Goal: Task Accomplishment & Management: Use online tool/utility

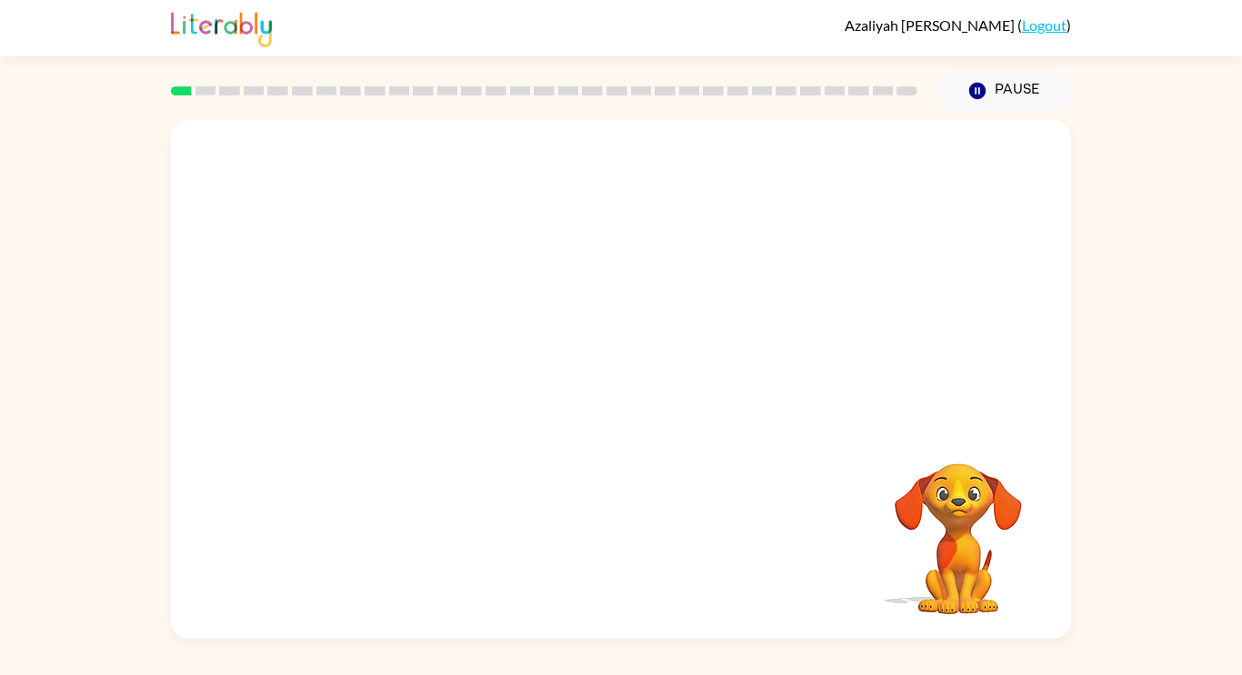
click at [300, 171] on div at bounding box center [621, 272] width 900 height 305
click at [216, 317] on div at bounding box center [621, 272] width 900 height 305
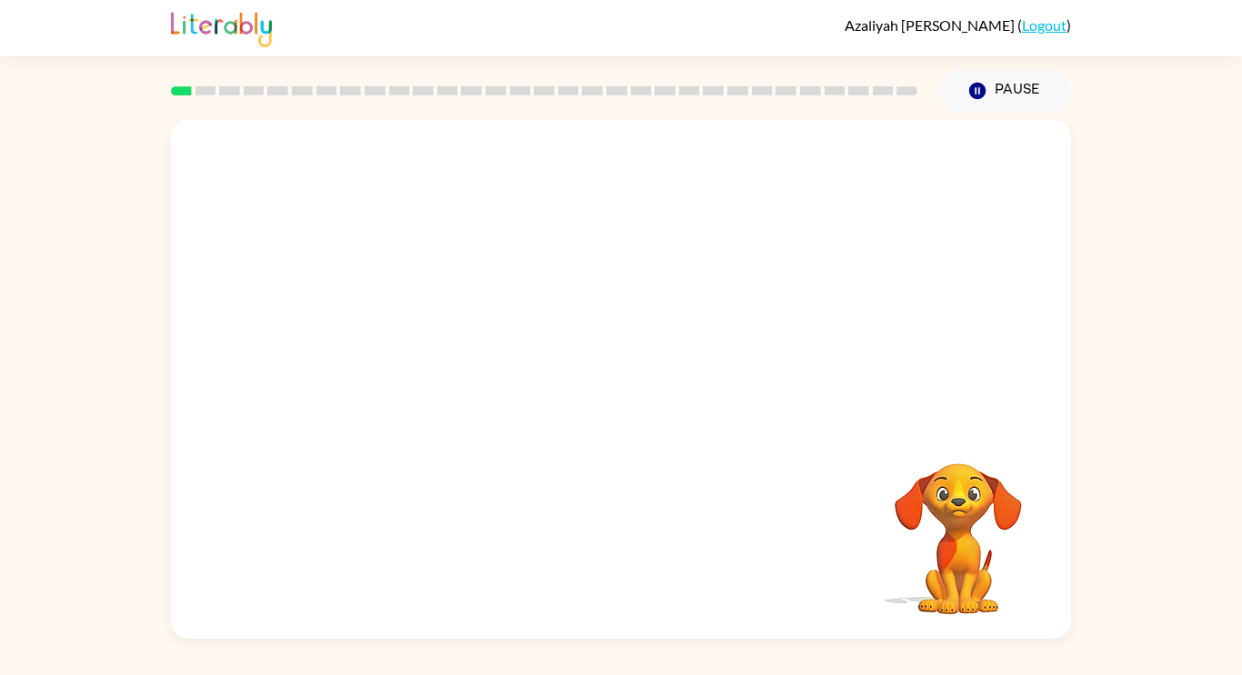
click at [216, 317] on video "Your browser must support playing .mp4 files to use Literably. Please try using…" at bounding box center [621, 272] width 900 height 305
click at [565, 280] on video "Your browser must support playing .mp4 files to use Literably. Please try using…" at bounding box center [621, 272] width 900 height 305
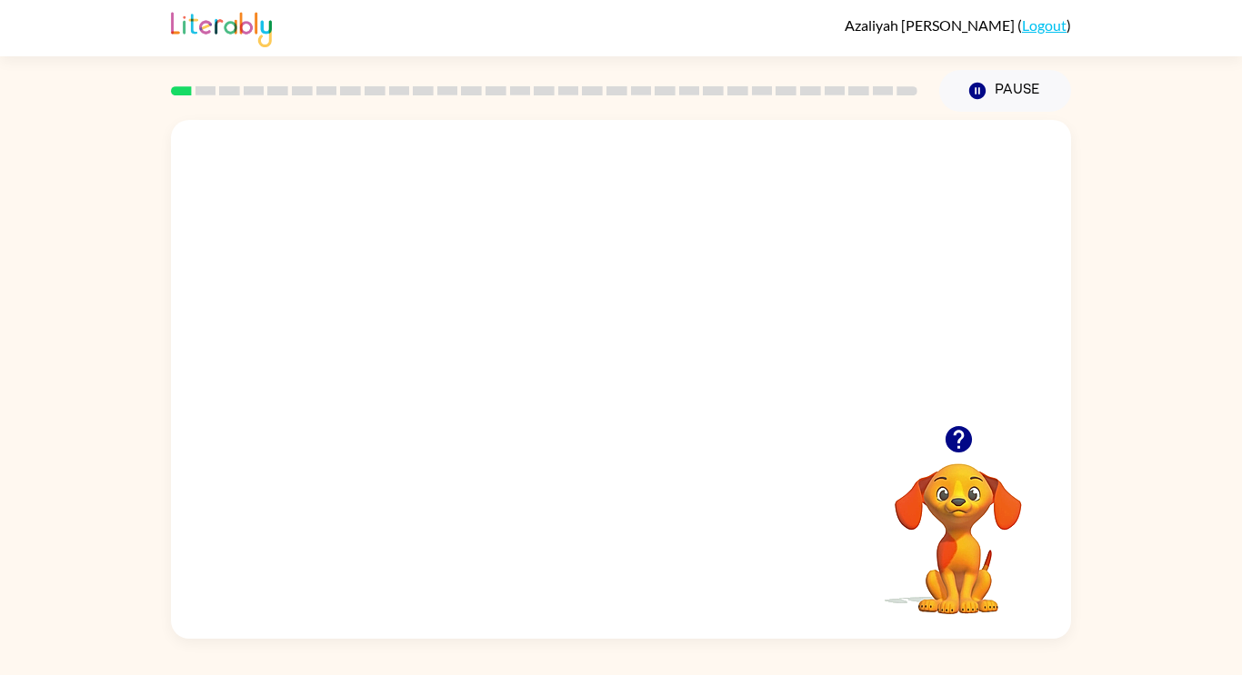
click at [565, 280] on video "Your browser must support playing .mp4 files to use Literably. Please try using…" at bounding box center [621, 272] width 900 height 305
click at [727, 300] on video "Your browser must support playing .mp4 files to use Literably. Please try using…" at bounding box center [621, 272] width 900 height 305
click at [626, 405] on button "button" at bounding box center [621, 388] width 116 height 66
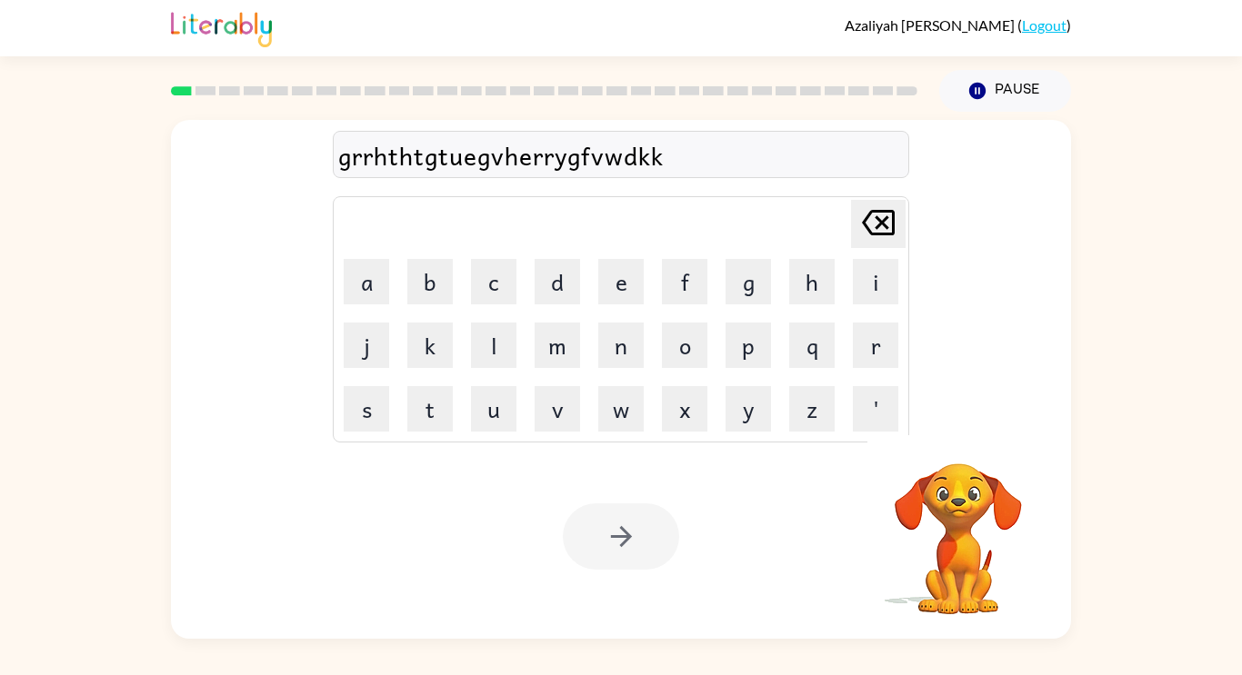
type button "delete"
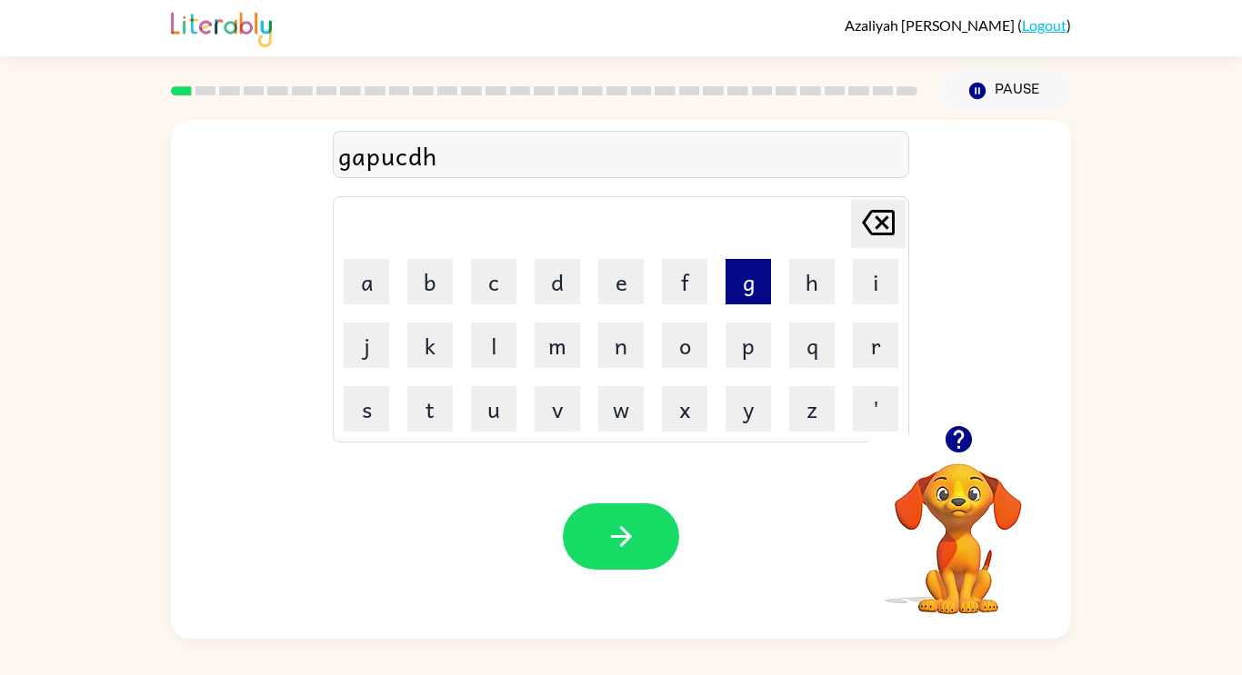
type button "a"
type button "b"
click at [623, 234] on td "[PERSON_NAME] last character input" at bounding box center [620, 224] width 571 height 50
click at [1069, 130] on div "paw Delete Delete last character input a b c d e f g h i j k l m n o p q r s t …" at bounding box center [621, 375] width 1242 height 527
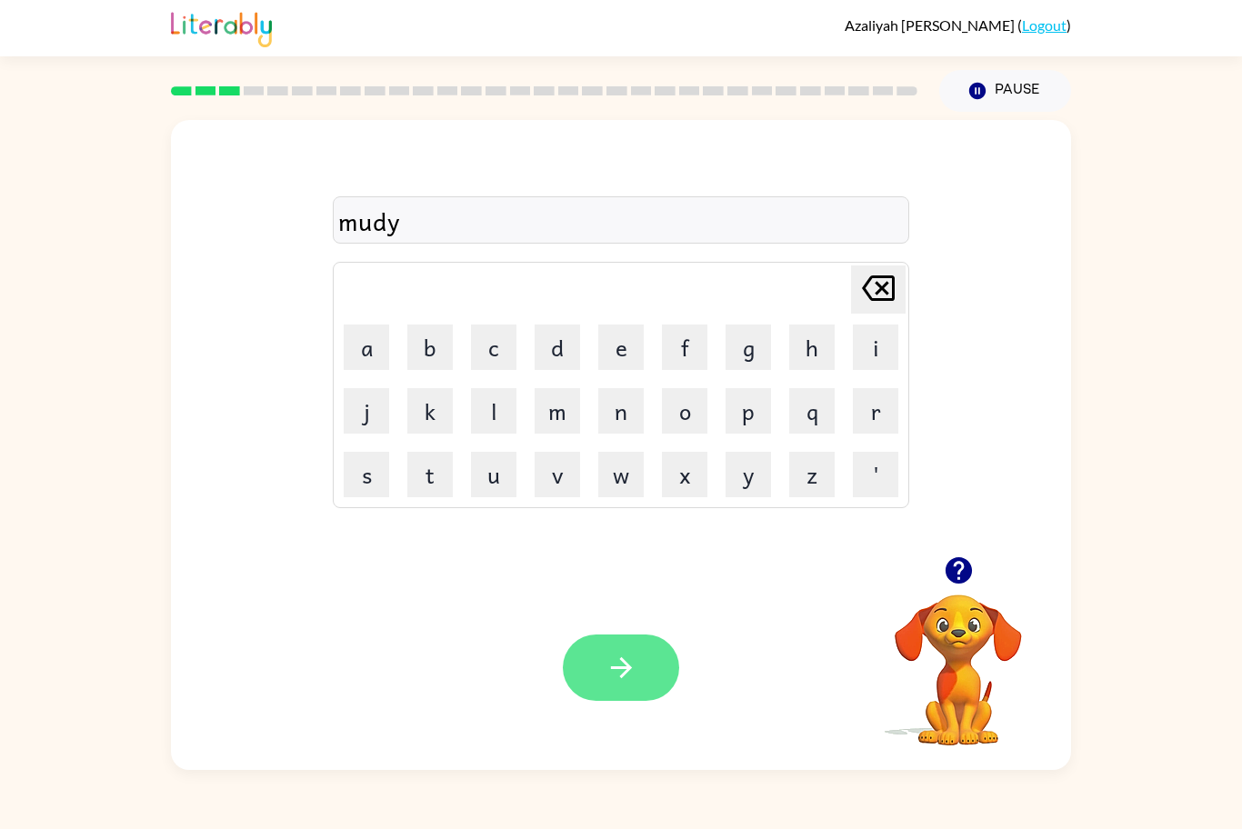
click at [611, 675] on button "button" at bounding box center [621, 668] width 116 height 66
click at [651, 675] on div "Your browser must support playing .mp4 files to use Literably. Please try using…" at bounding box center [621, 667] width 900 height 205
click at [657, 675] on div "Your browser must support playing .mp4 files to use Literably. Please try using…" at bounding box center [621, 667] width 900 height 205
click at [644, 675] on button "button" at bounding box center [621, 668] width 116 height 66
click at [638, 675] on div at bounding box center [621, 668] width 116 height 66
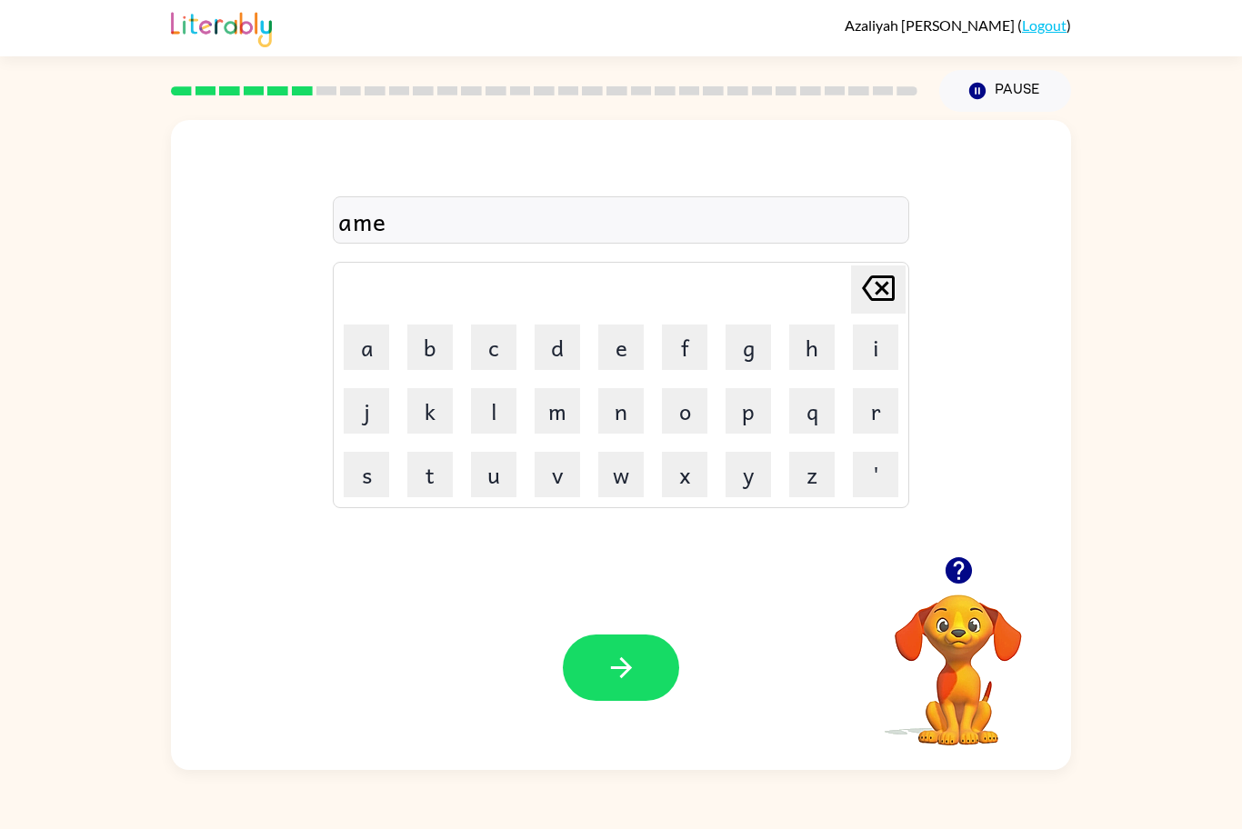
click at [685, 675] on div "Your browser must support playing .mp4 files to use Literably. Please try using…" at bounding box center [621, 667] width 900 height 205
click at [643, 661] on button "button" at bounding box center [621, 668] width 116 height 66
click at [634, 675] on div at bounding box center [621, 668] width 116 height 66
click at [625, 671] on div at bounding box center [621, 668] width 116 height 66
click at [644, 652] on div at bounding box center [621, 668] width 116 height 66
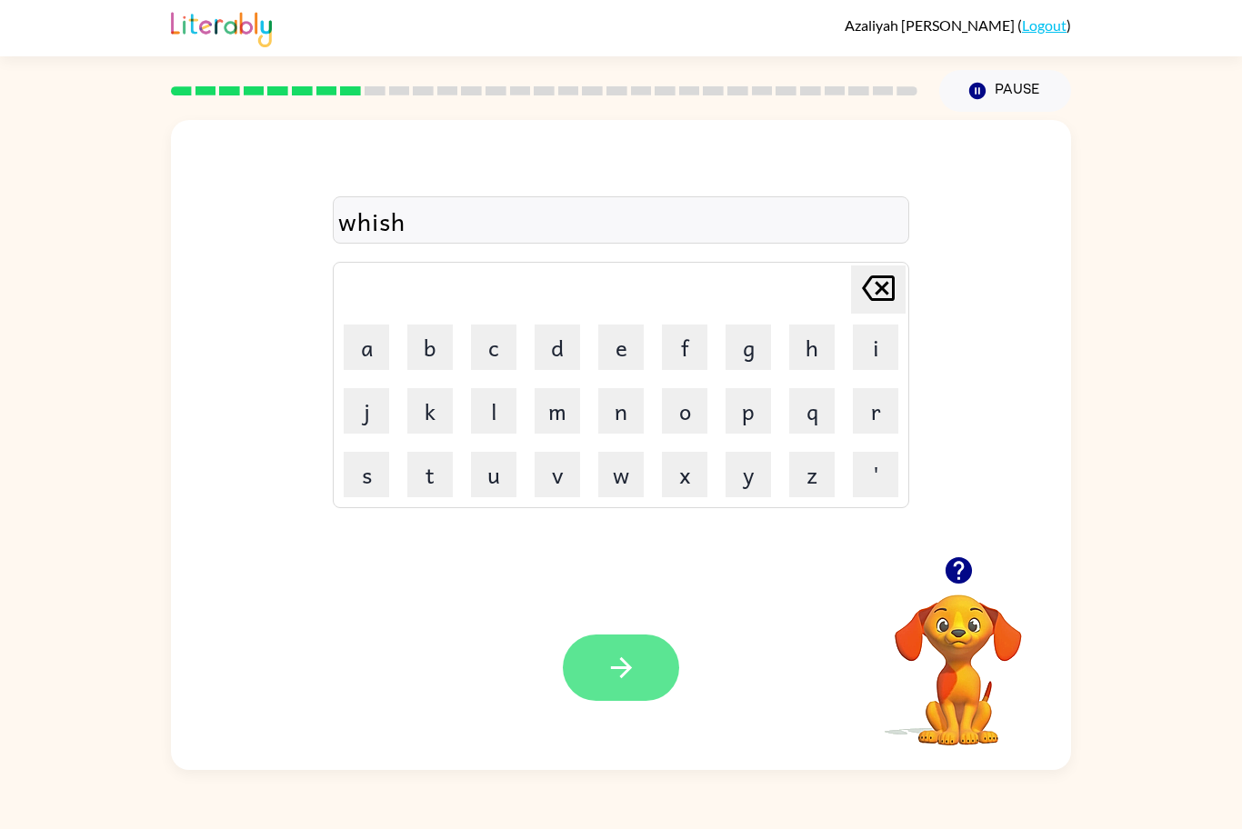
click at [613, 675] on icon "button" at bounding box center [621, 668] width 32 height 32
click at [620, 675] on div "Your browser must support playing .mp4 files to use Literably. Please try using…" at bounding box center [621, 667] width 900 height 205
click at [651, 675] on div "Your browser must support playing .mp4 files to use Literably. Please try using…" at bounding box center [621, 667] width 900 height 205
click at [644, 675] on button "button" at bounding box center [621, 668] width 116 height 66
click at [650, 675] on div at bounding box center [621, 668] width 116 height 66
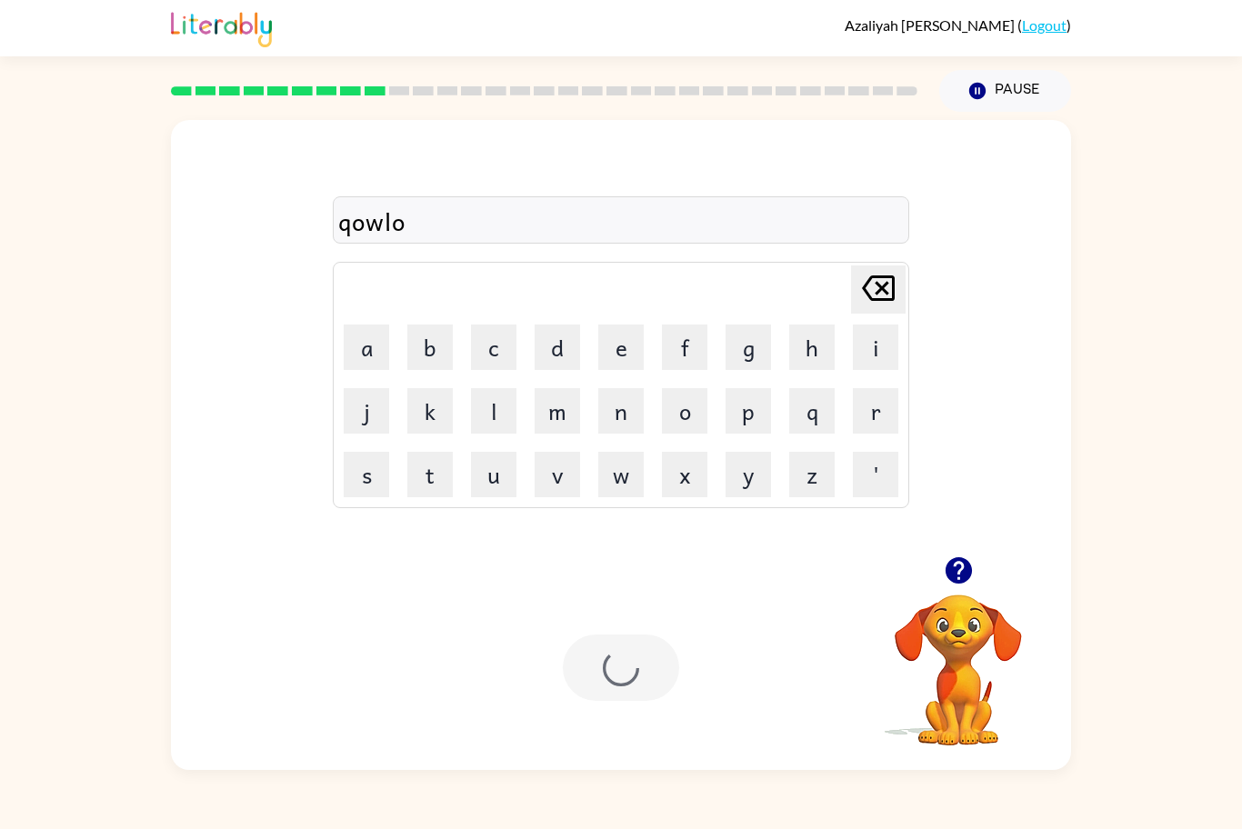
click at [661, 673] on div at bounding box center [621, 668] width 116 height 66
click at [613, 675] on icon "button" at bounding box center [621, 668] width 32 height 32
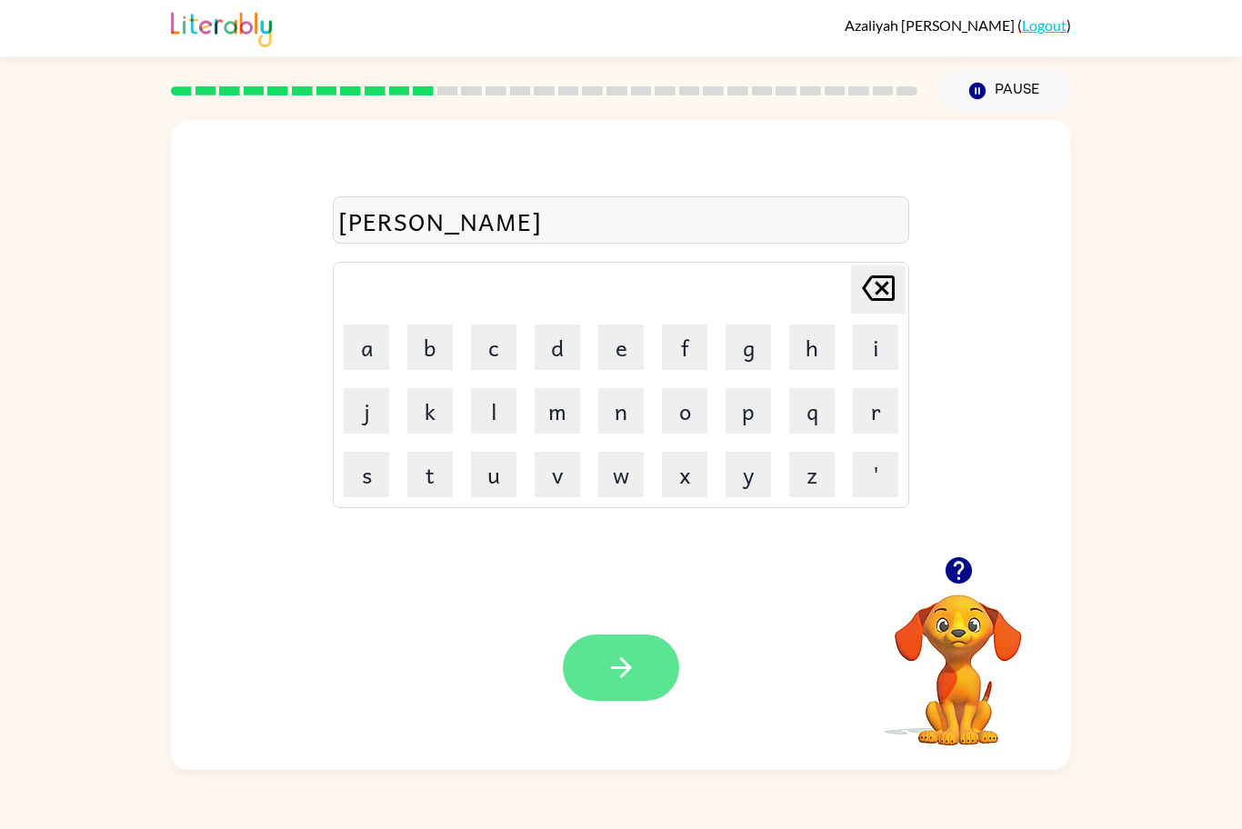
click at [634, 651] on button "button" at bounding box center [621, 668] width 116 height 66
click at [617, 675] on button "button" at bounding box center [621, 668] width 116 height 66
click at [629, 657] on div at bounding box center [621, 668] width 116 height 66
click at [633, 675] on button "button" at bounding box center [621, 668] width 116 height 66
click at [615, 675] on button "button" at bounding box center [621, 668] width 116 height 66
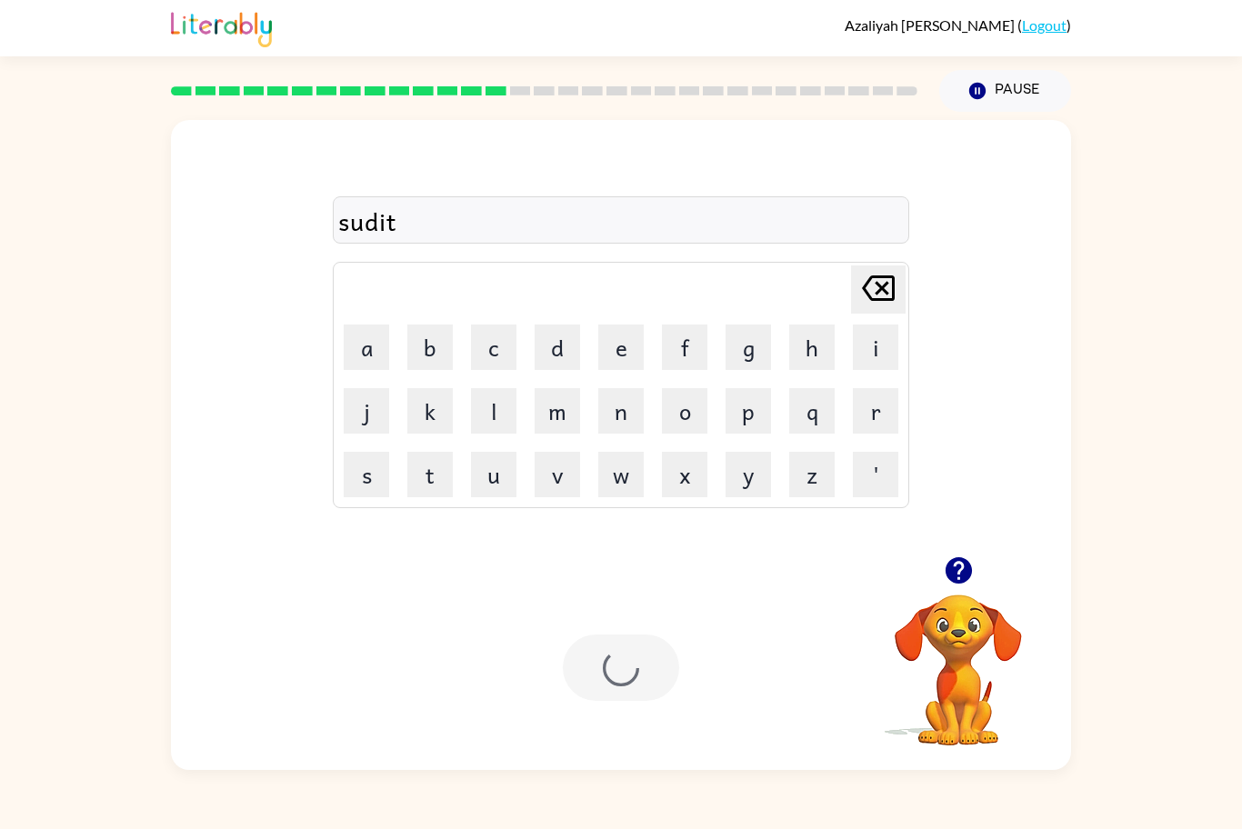
click at [604, 675] on div at bounding box center [621, 668] width 116 height 66
click at [565, 673] on div at bounding box center [621, 668] width 116 height 66
click at [554, 675] on div "Your browser must support playing .mp4 files to use Literably. Please try using…" at bounding box center [621, 667] width 900 height 205
click at [550, 667] on div "Your browser must support playing .mp4 files to use Literably. Please try using…" at bounding box center [621, 667] width 900 height 205
click at [625, 675] on icon "button" at bounding box center [621, 668] width 32 height 32
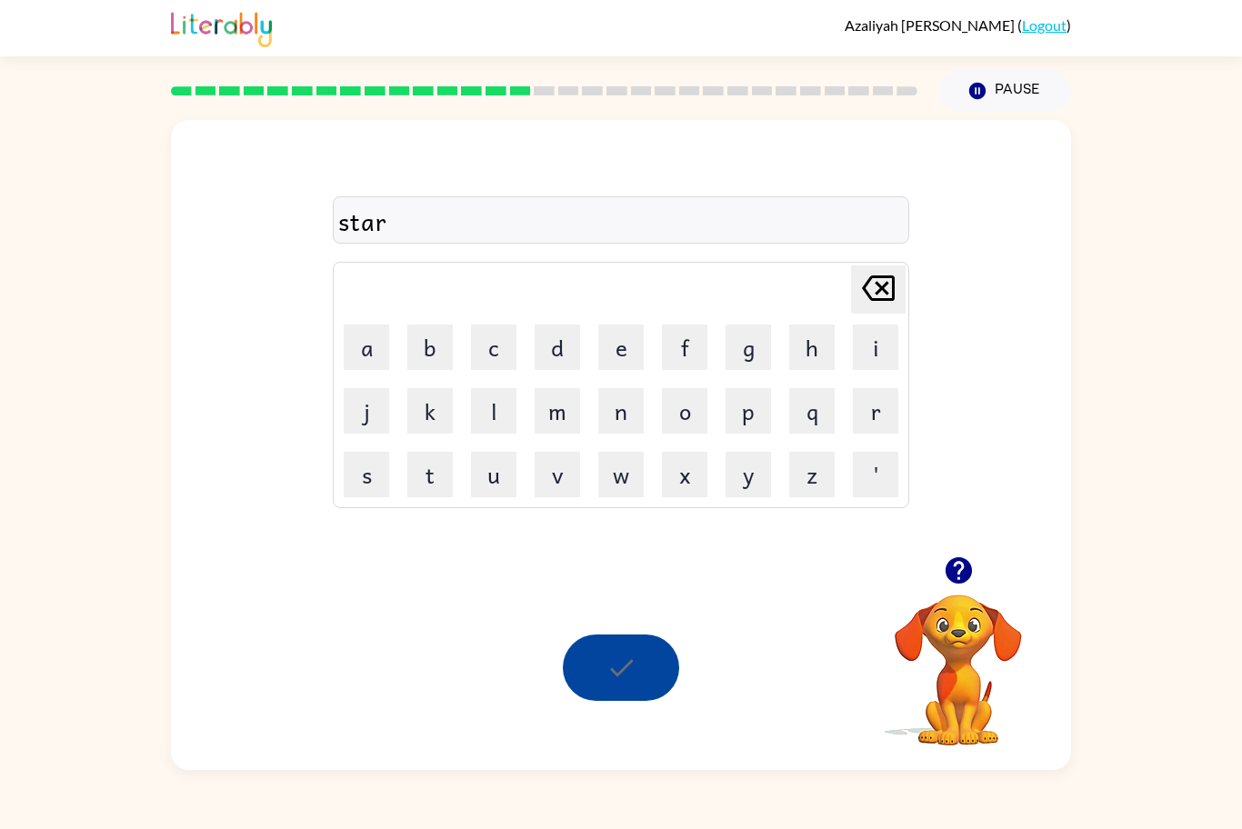
click at [620, 675] on div at bounding box center [621, 668] width 116 height 66
click at [658, 672] on div at bounding box center [621, 668] width 116 height 66
click at [465, 510] on div "star [PERSON_NAME] last character input a b c d e f g h i j k l m n o p q r s t…" at bounding box center [621, 338] width 900 height 436
click at [489, 461] on button "u" at bounding box center [493, 474] width 45 height 45
click at [888, 292] on icon "[PERSON_NAME] last character input" at bounding box center [878, 288] width 44 height 44
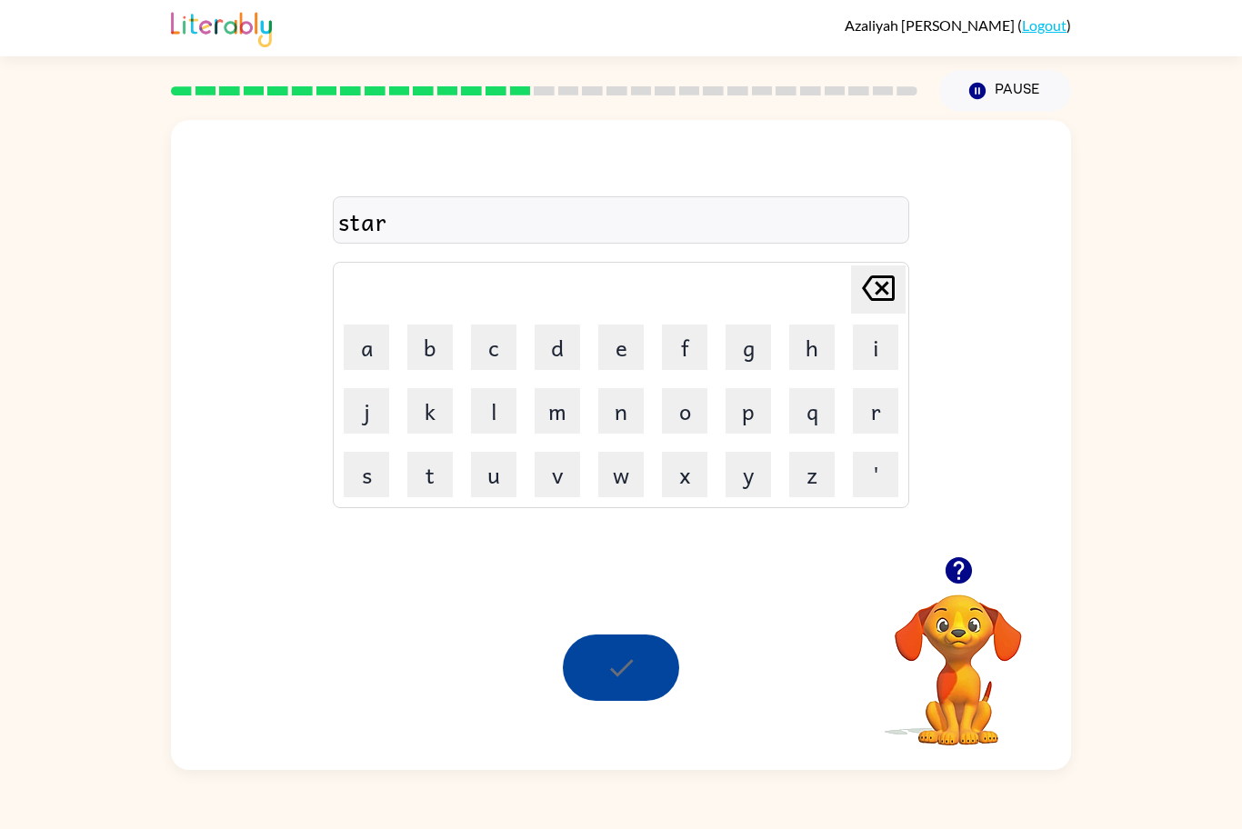
click at [886, 293] on icon at bounding box center [878, 287] width 33 height 25
click at [632, 675] on div at bounding box center [621, 668] width 116 height 66
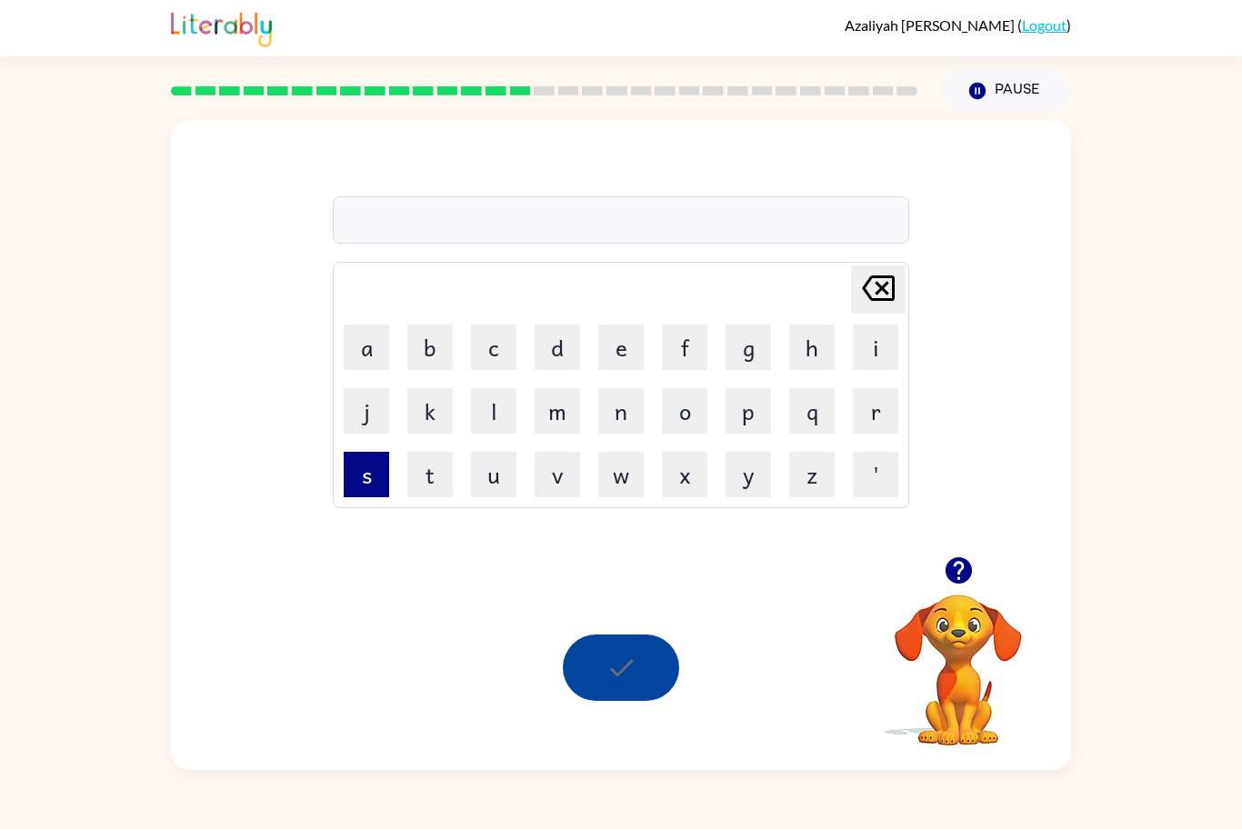
click at [384, 464] on button "s" at bounding box center [366, 474] width 45 height 45
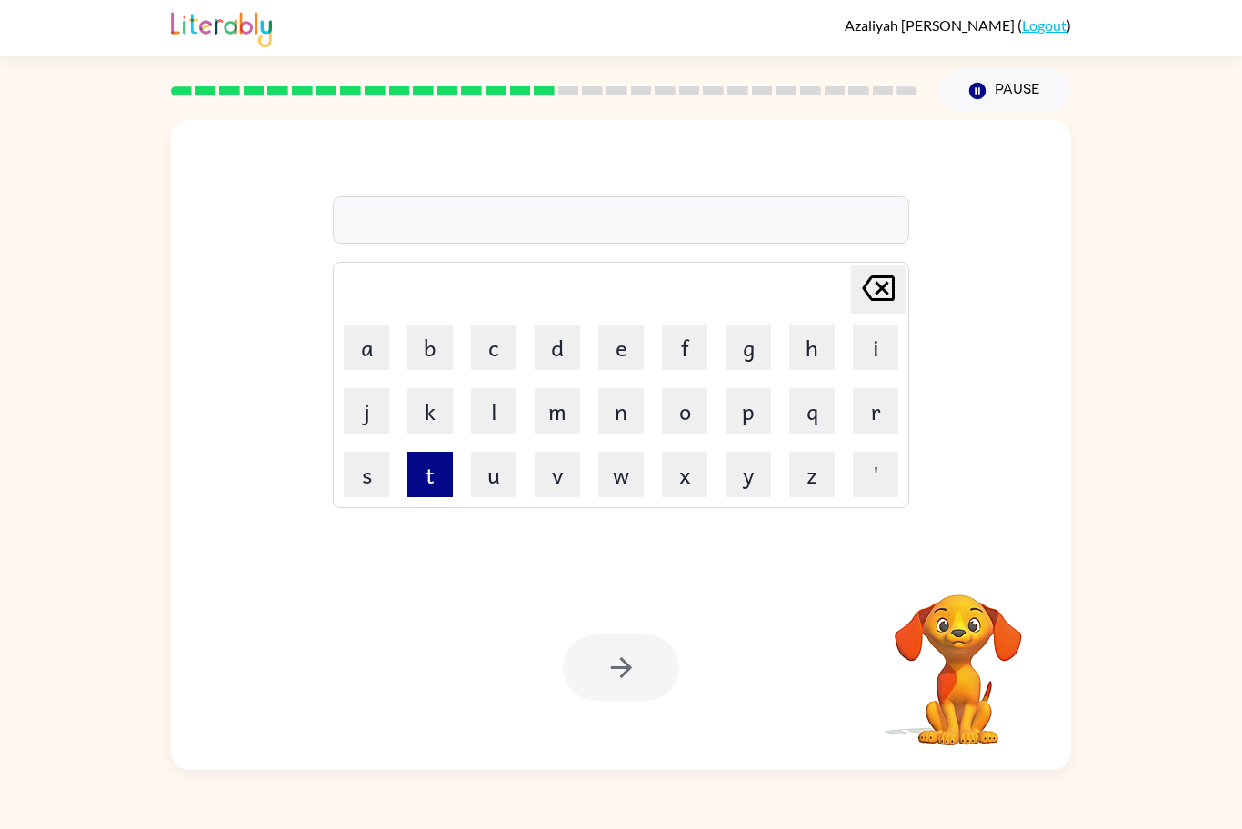
click at [445, 484] on button "t" at bounding box center [429, 474] width 45 height 45
click at [879, 292] on icon at bounding box center [878, 287] width 33 height 25
click at [345, 491] on button "s" at bounding box center [366, 474] width 45 height 45
click at [445, 486] on button "t" at bounding box center [429, 474] width 45 height 45
type button "t"
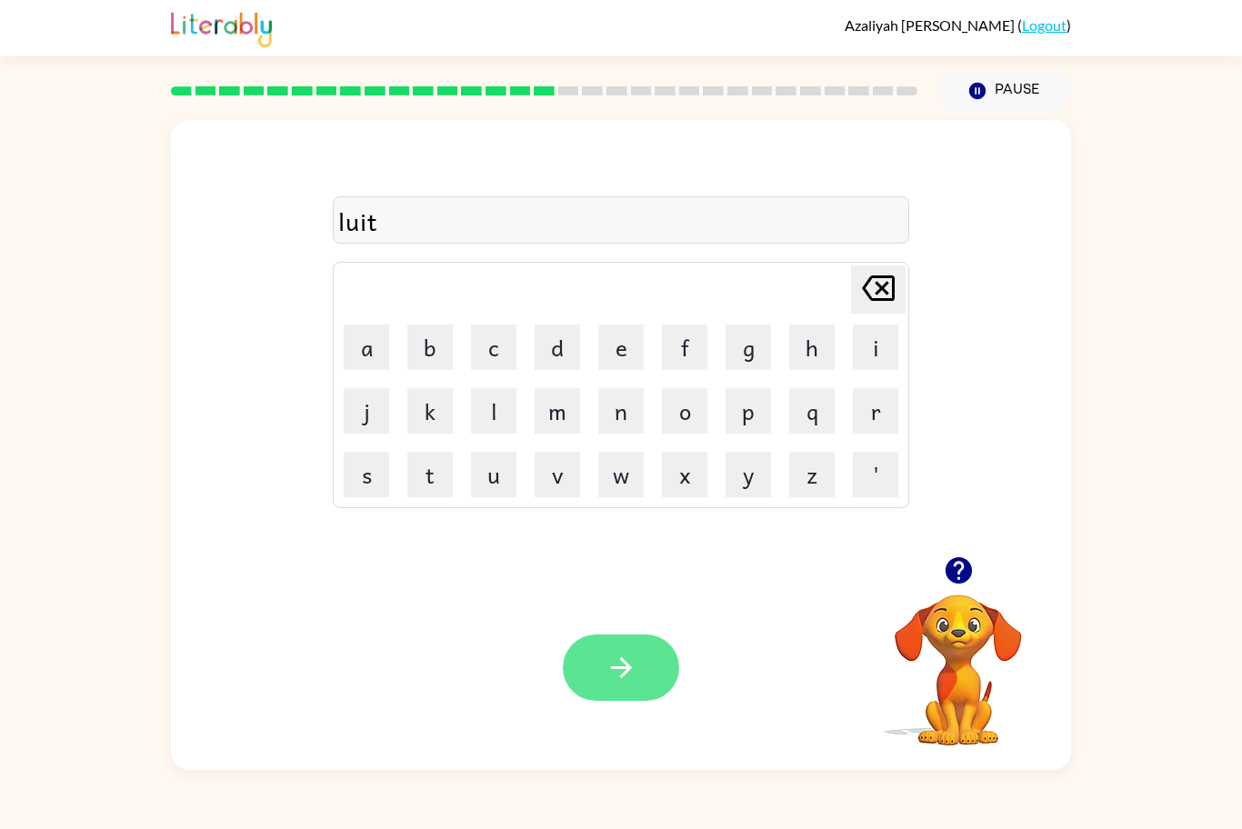
click at [641, 675] on button "button" at bounding box center [621, 668] width 116 height 66
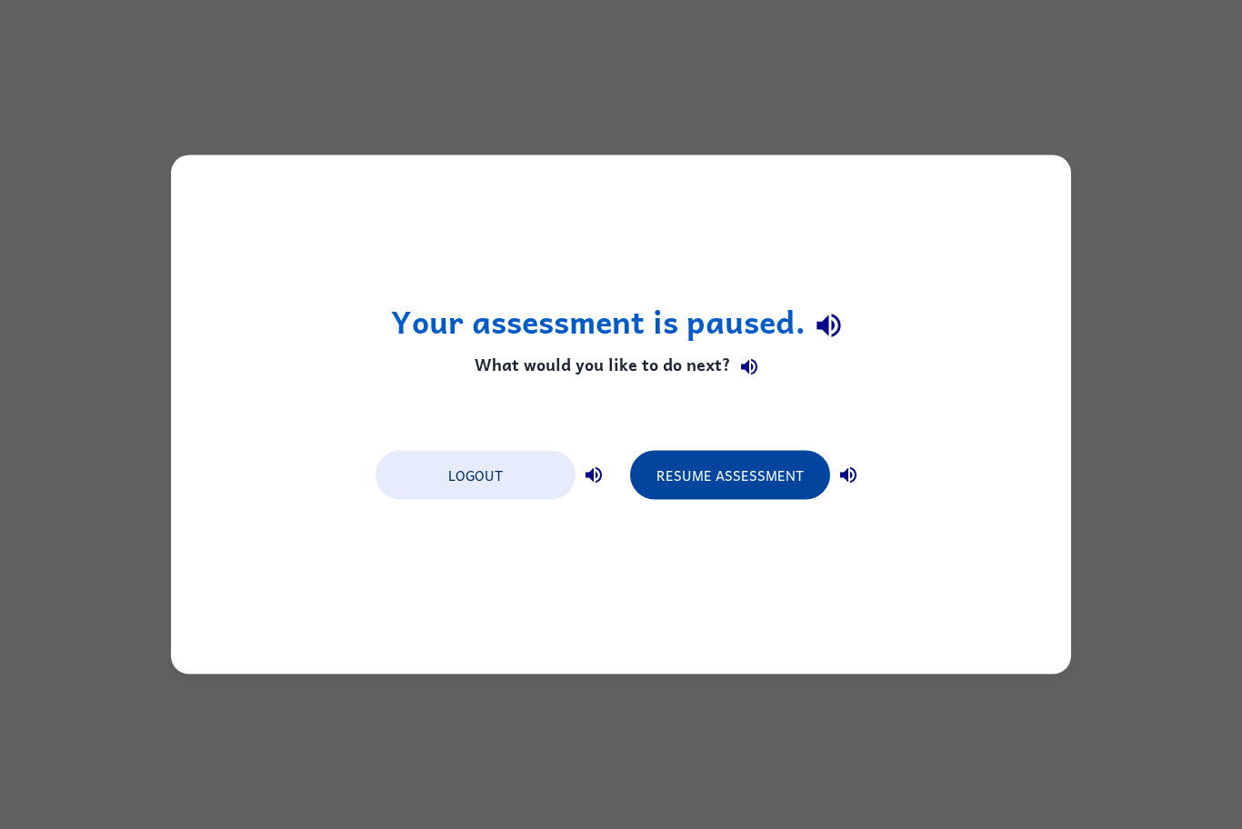
click at [728, 476] on button "Resume Assessment" at bounding box center [730, 475] width 200 height 49
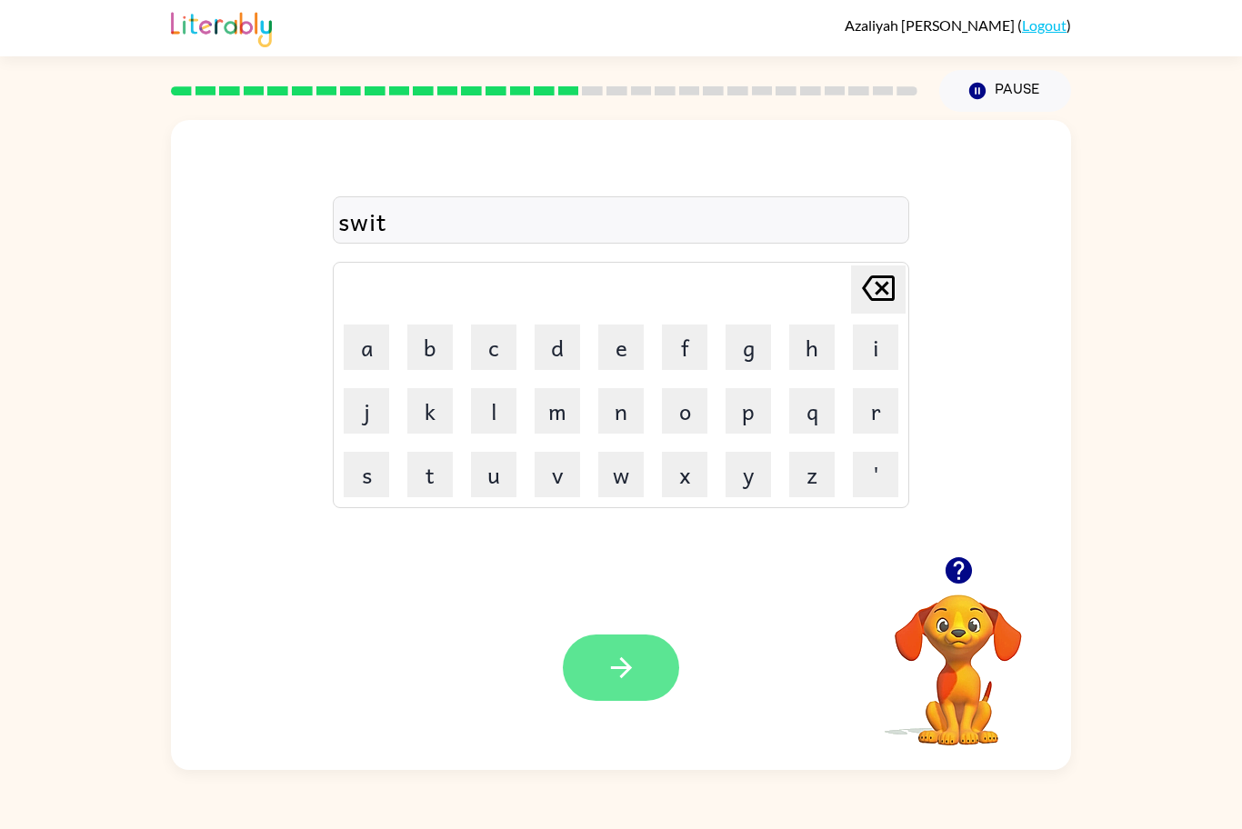
click at [633, 675] on button "button" at bounding box center [621, 668] width 116 height 66
click at [654, 675] on div at bounding box center [621, 668] width 116 height 66
click at [617, 648] on button "button" at bounding box center [621, 668] width 116 height 66
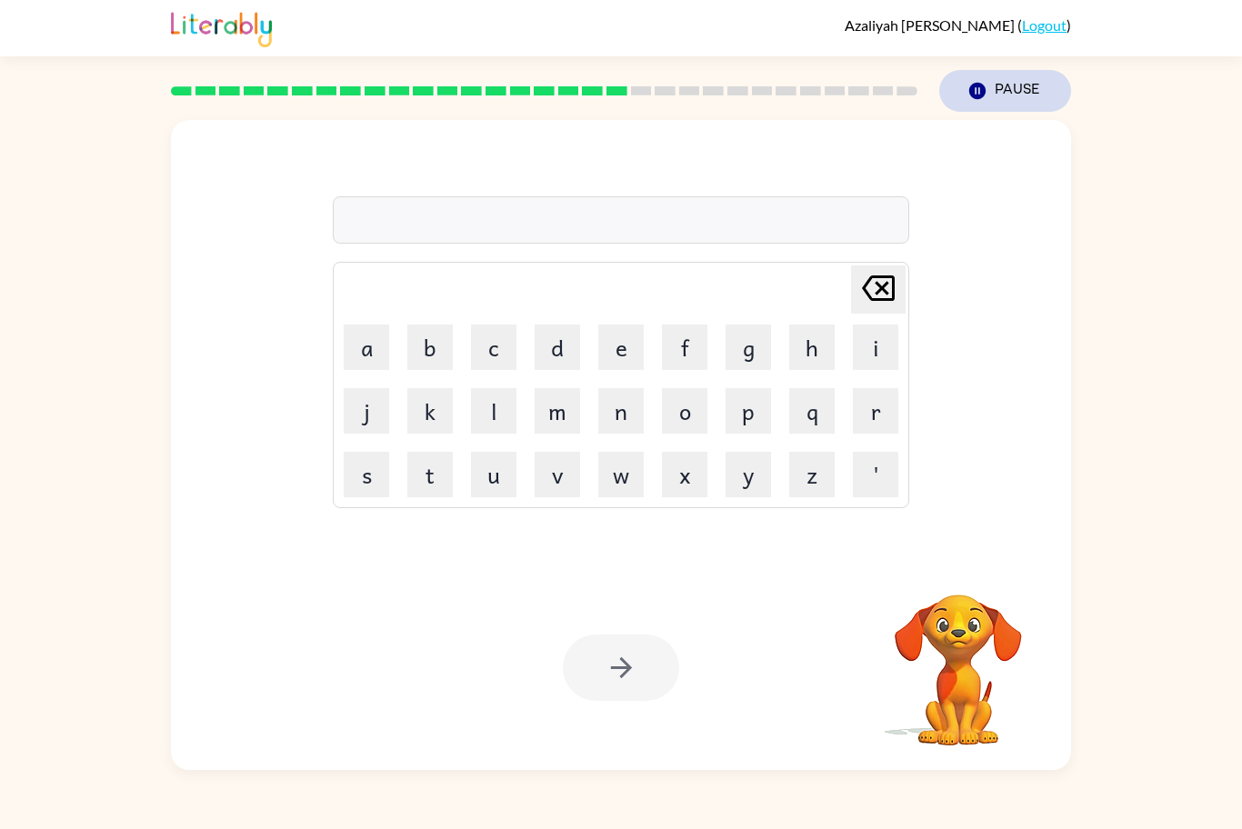
click at [985, 97] on icon "Pause" at bounding box center [977, 91] width 20 height 20
click at [1004, 97] on button "Pause Pause" at bounding box center [1005, 91] width 132 height 42
click at [977, 82] on icon "Pause" at bounding box center [977, 91] width 20 height 20
click at [980, 71] on button "Pause Pause" at bounding box center [1005, 91] width 132 height 42
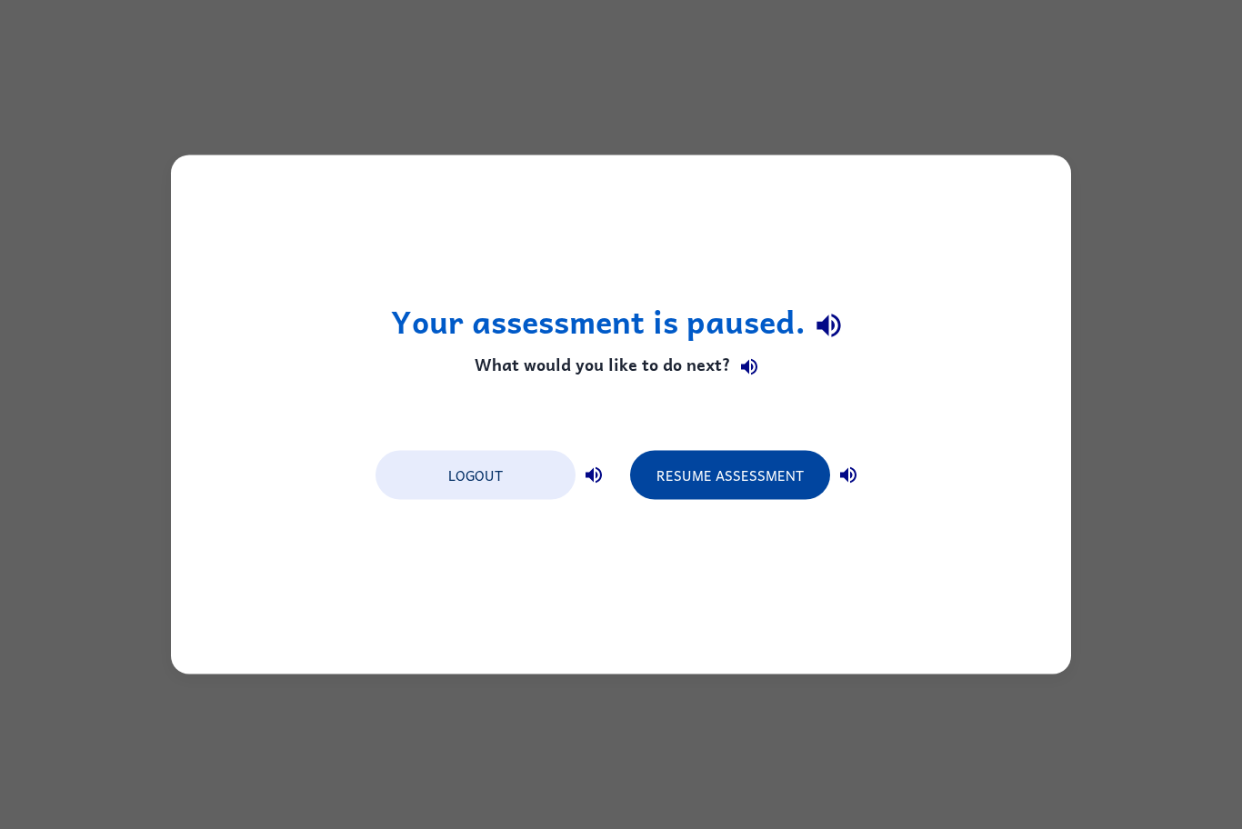
click at [701, 482] on button "Resume Assessment" at bounding box center [730, 475] width 200 height 49
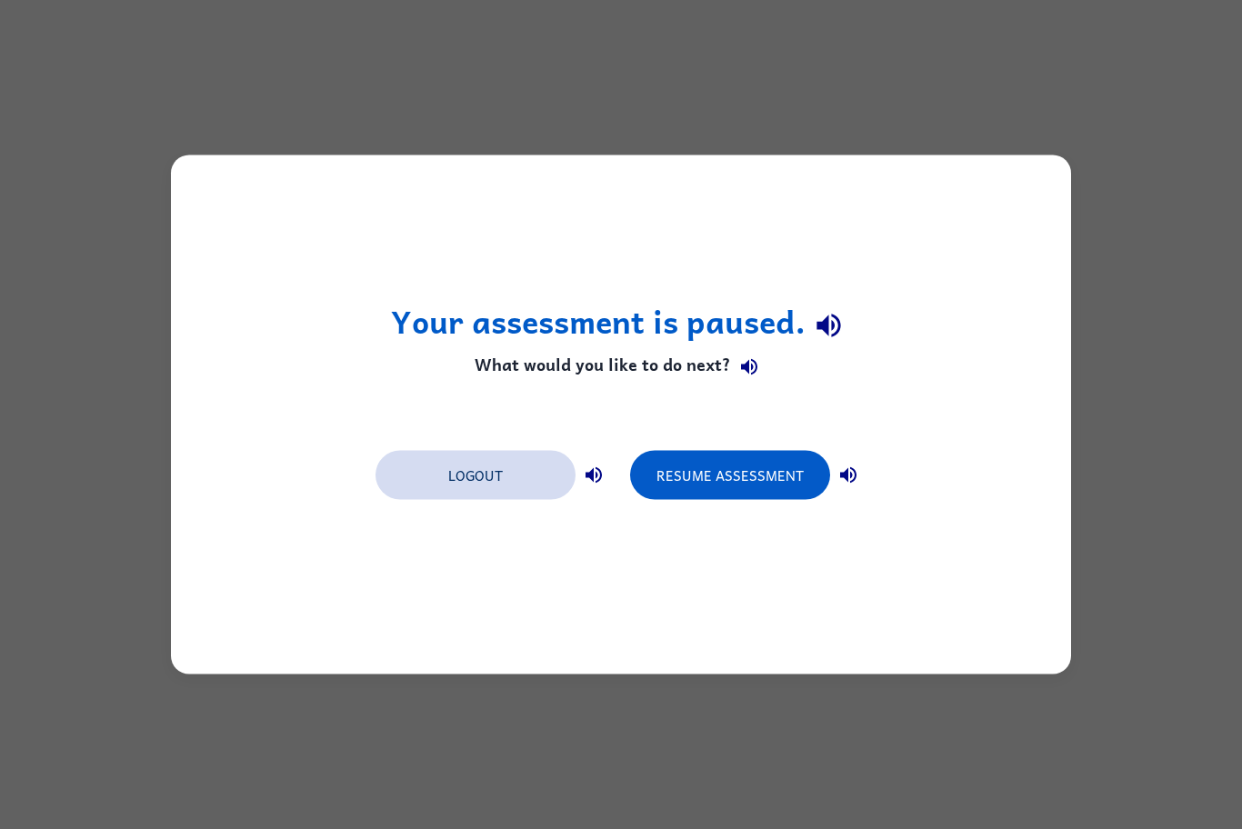
click at [504, 480] on button "Logout" at bounding box center [475, 475] width 200 height 49
click at [504, 465] on button "Logout" at bounding box center [475, 475] width 200 height 49
click at [509, 477] on button "Logout" at bounding box center [475, 475] width 200 height 49
click at [510, 492] on button "Logout" at bounding box center [475, 475] width 200 height 49
click at [514, 487] on button "Logout" at bounding box center [475, 475] width 200 height 49
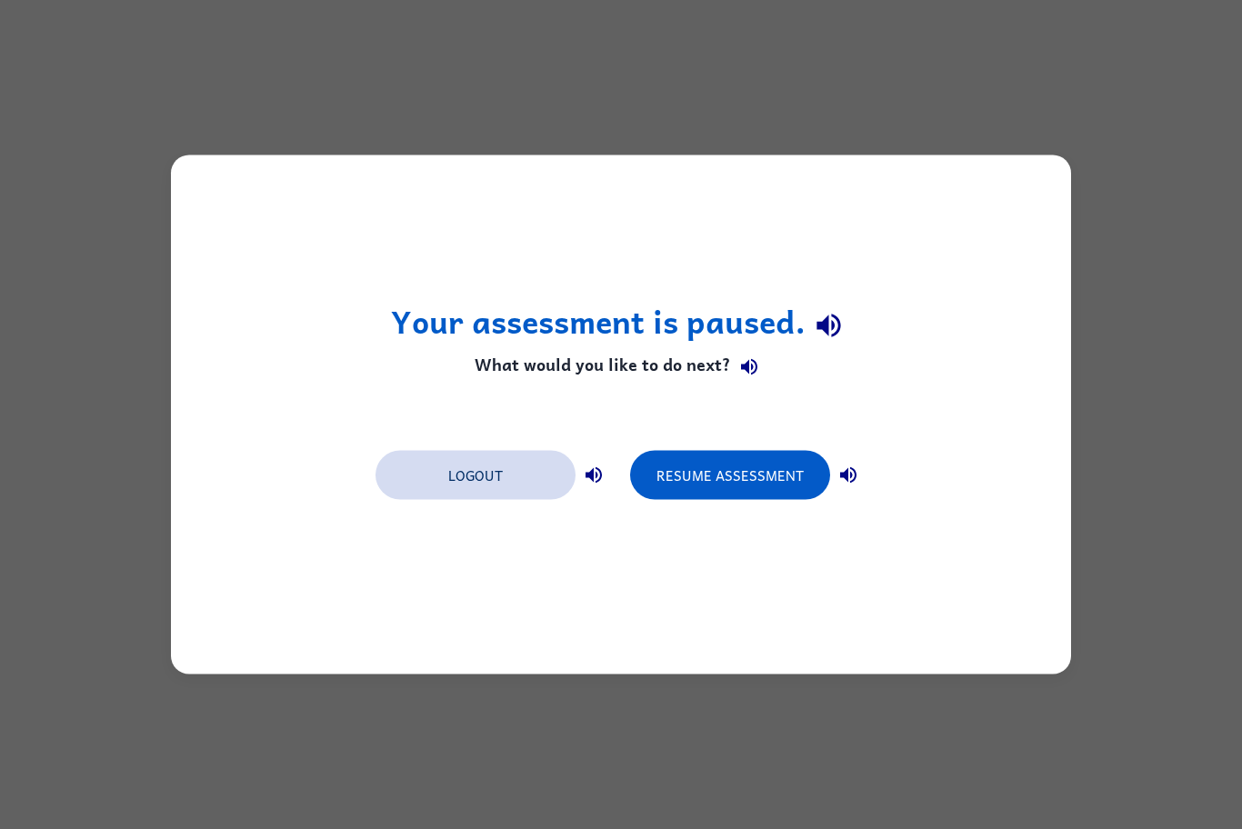
click at [531, 492] on button "Logout" at bounding box center [475, 475] width 200 height 49
click at [529, 492] on button "Logout" at bounding box center [475, 475] width 200 height 49
click at [531, 492] on button "Logout" at bounding box center [475, 475] width 200 height 49
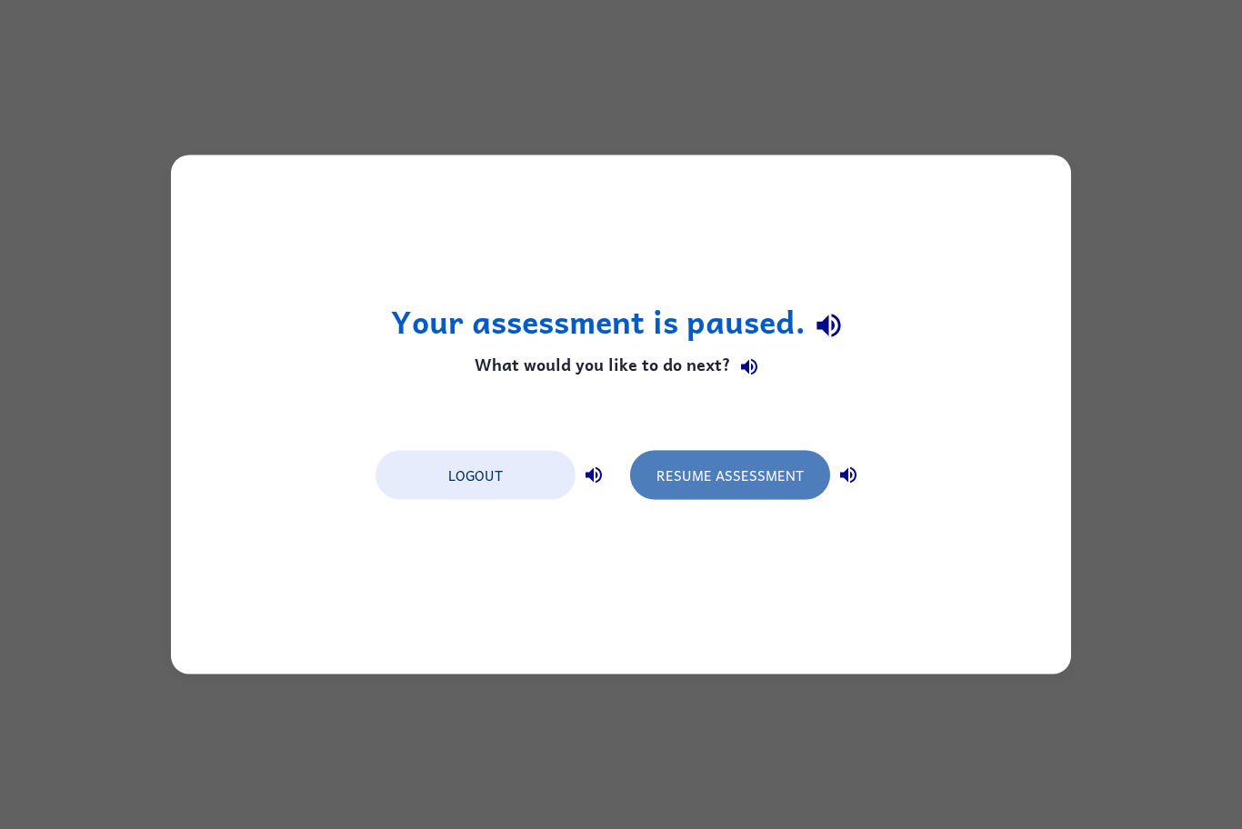
click at [653, 483] on button "Resume Assessment" at bounding box center [730, 475] width 200 height 49
click at [804, 476] on button "Resume Assessment" at bounding box center [730, 475] width 200 height 49
click at [804, 484] on button "Resume Assessment" at bounding box center [730, 475] width 200 height 49
click at [795, 475] on button "Resume Assessment" at bounding box center [730, 475] width 200 height 49
click at [790, 475] on button "Resume Assessment" at bounding box center [730, 475] width 200 height 49
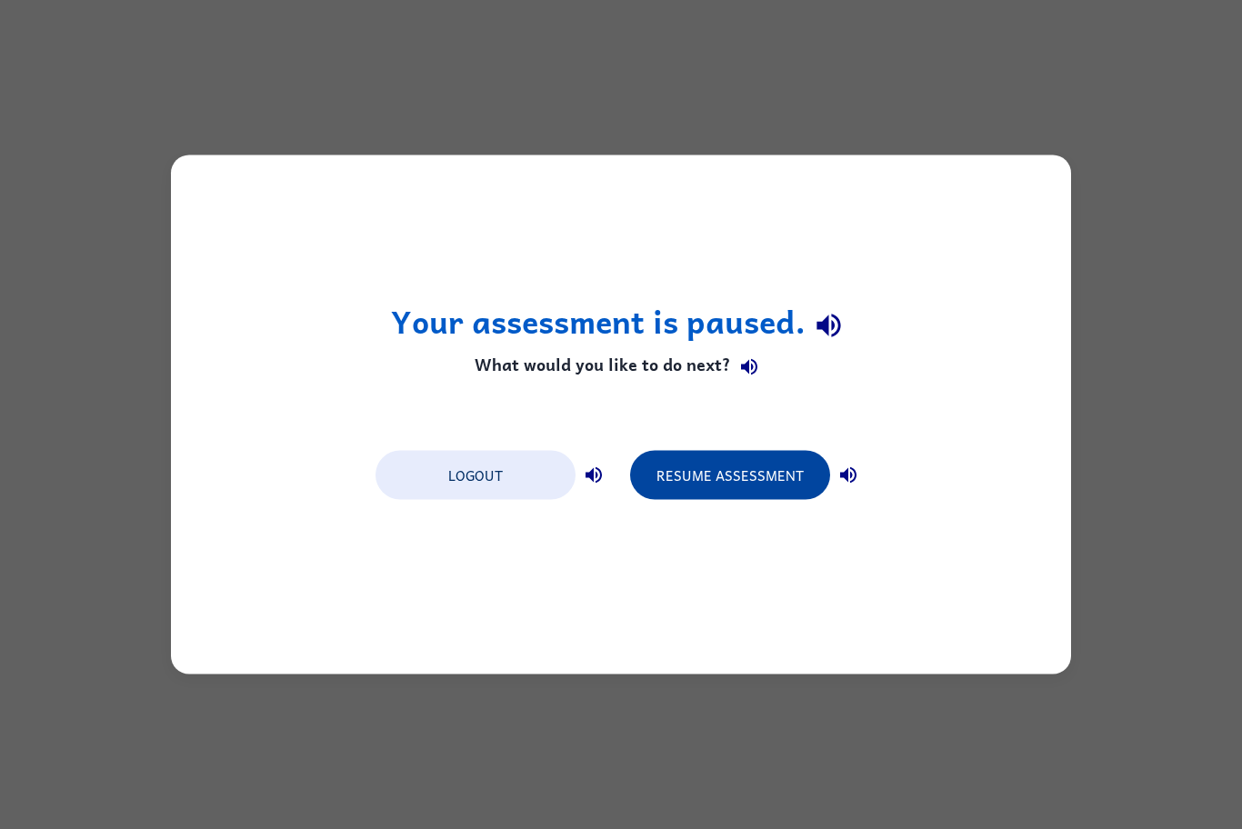
click at [764, 475] on button "Resume Assessment" at bounding box center [730, 475] width 200 height 49
click at [737, 471] on button "Resume Assessment" at bounding box center [730, 475] width 200 height 49
drag, startPoint x: 737, startPoint y: 471, endPoint x: 727, endPoint y: 471, distance: 10.0
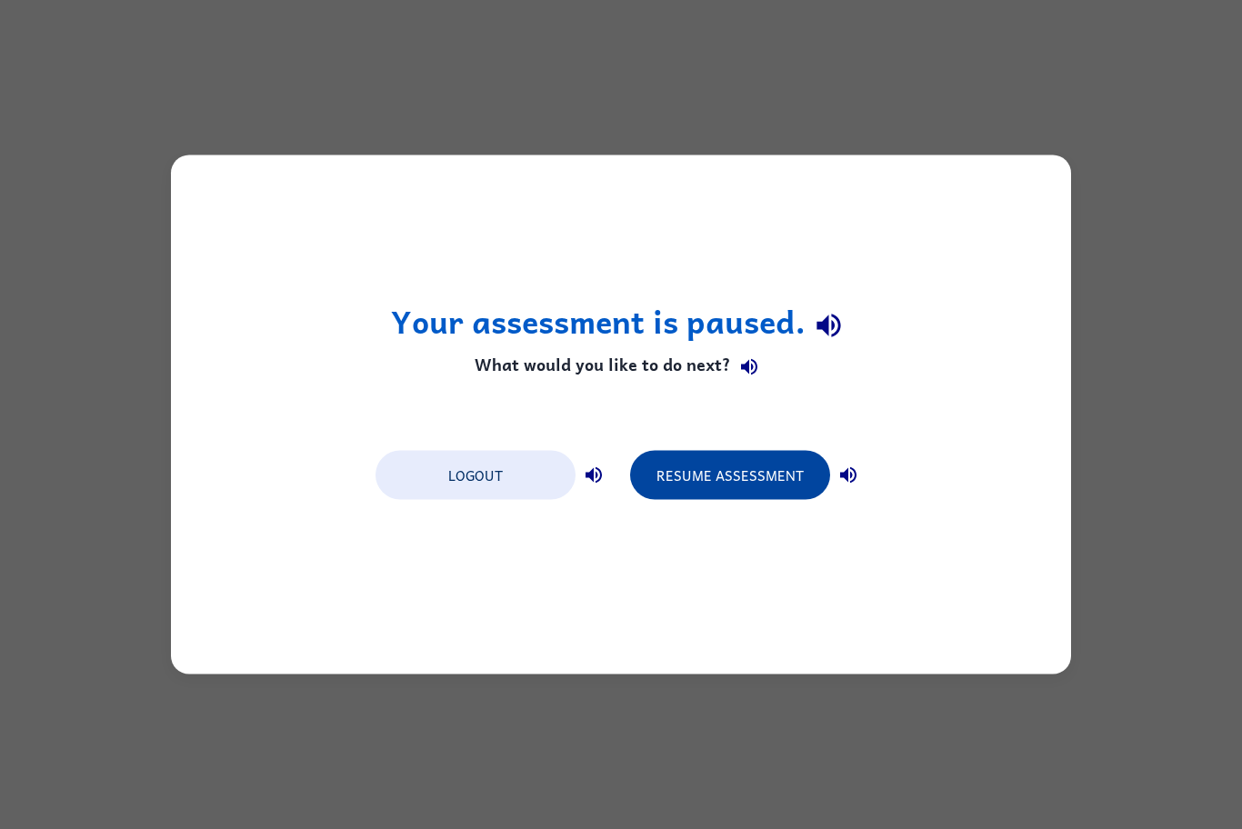
click at [727, 471] on button "Resume Assessment" at bounding box center [730, 475] width 200 height 49
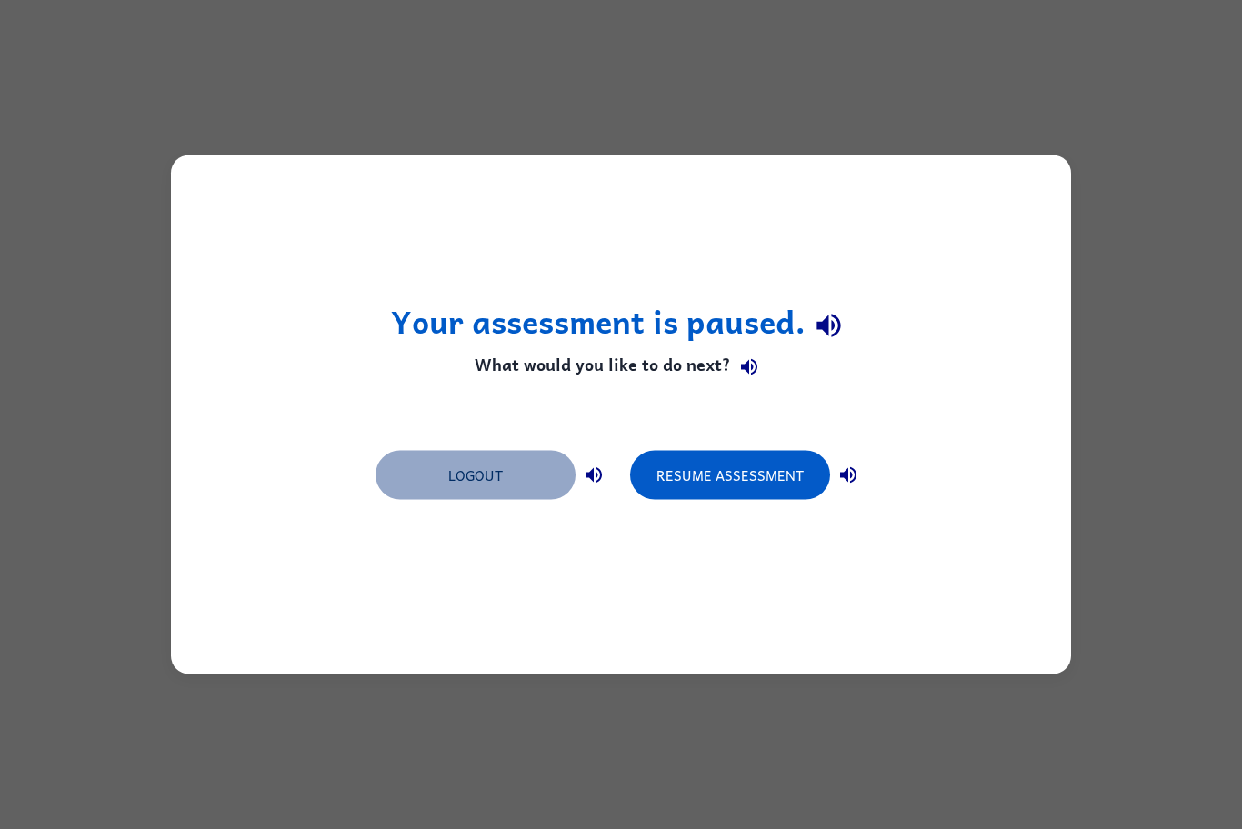
click at [523, 457] on button "Logout" at bounding box center [475, 475] width 200 height 49
click at [601, 470] on icon "button" at bounding box center [594, 476] width 22 height 22
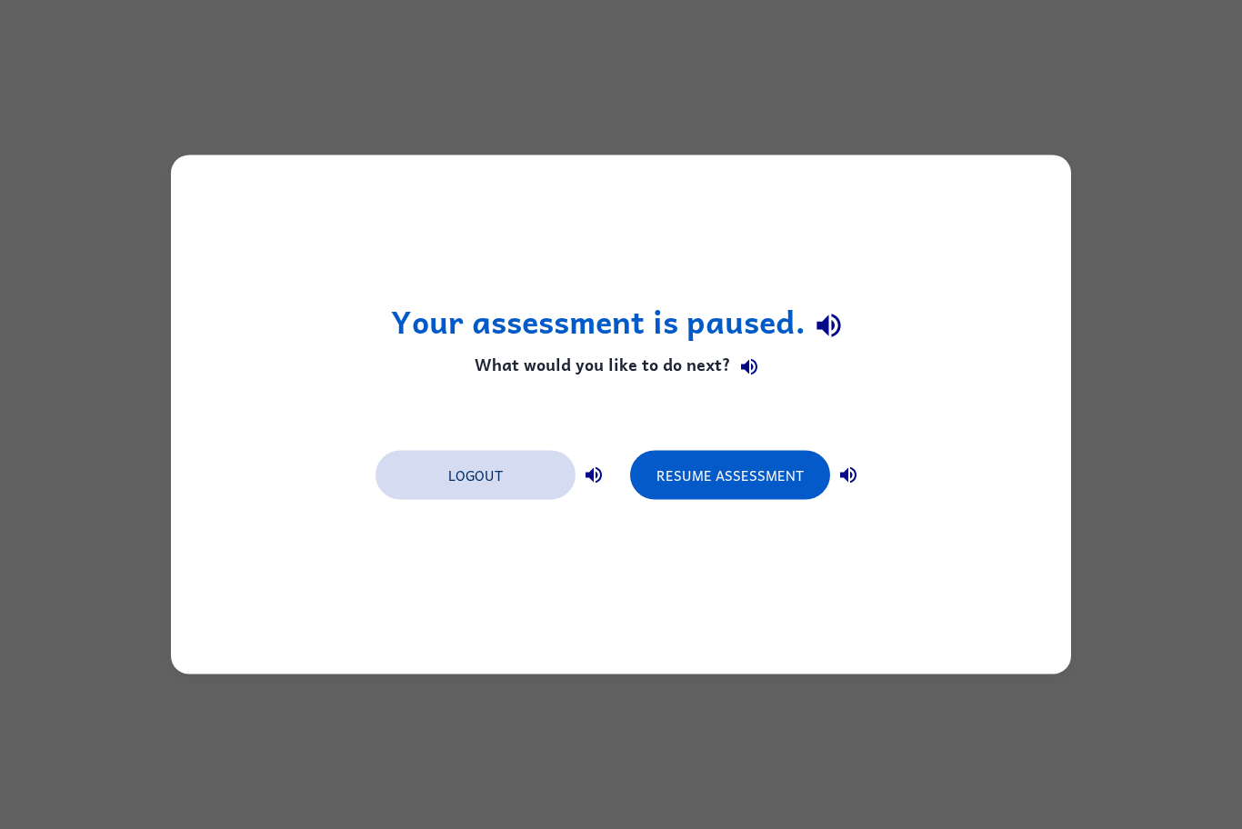
click at [524, 475] on button "Logout" at bounding box center [475, 475] width 200 height 49
